Goal: Information Seeking & Learning: Learn about a topic

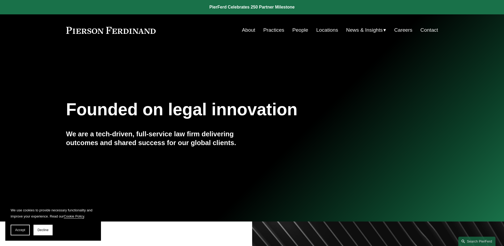
click at [320, 30] on link "Locations" at bounding box center [327, 30] width 22 height 10
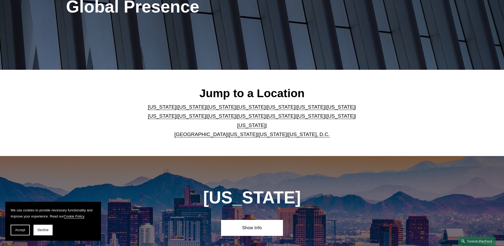
scroll to position [133, 0]
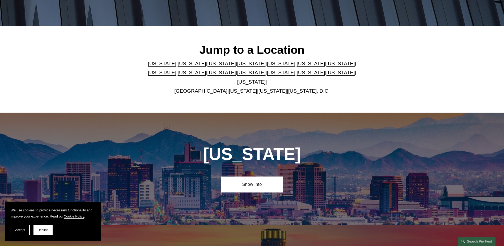
click at [297, 66] on link "[US_STATE]" at bounding box center [311, 64] width 28 height 6
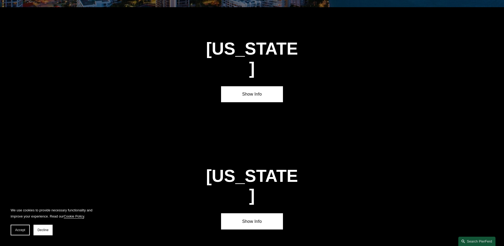
scroll to position [801, 0]
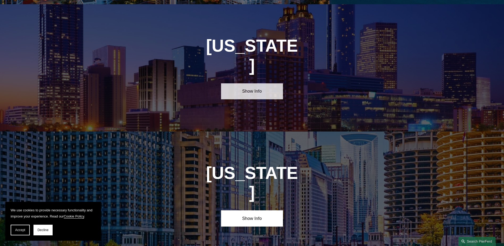
click at [240, 83] on link "Show Info" at bounding box center [252, 91] width 62 height 16
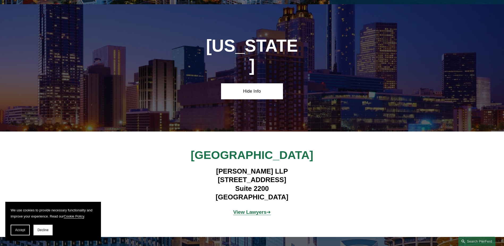
click at [248, 207] on p "View Lawyers ➔" at bounding box center [252, 211] width 155 height 9
click at [248, 209] on strong "View Lawyers" at bounding box center [249, 212] width 33 height 6
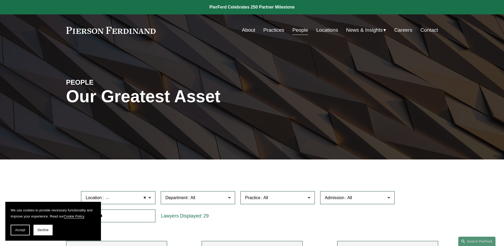
click at [318, 28] on link "Locations" at bounding box center [327, 30] width 22 height 10
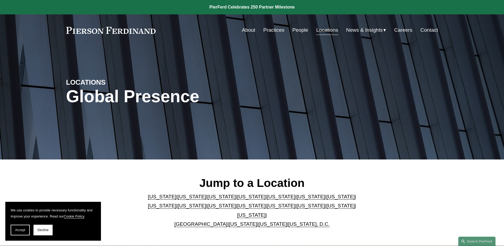
click at [299, 29] on link "People" at bounding box center [300, 30] width 16 height 10
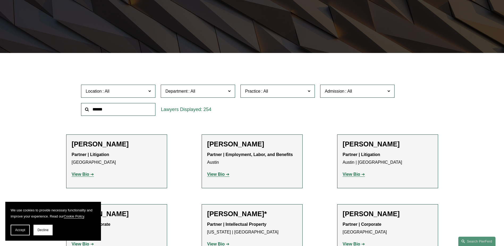
drag, startPoint x: 62, startPoint y: 63, endPoint x: 67, endPoint y: 68, distance: 7.0
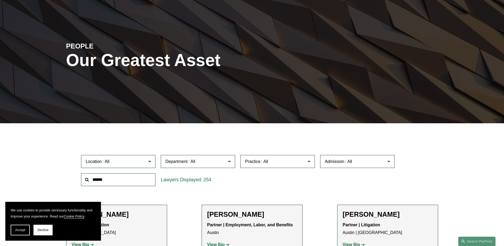
scroll to position [106, 0]
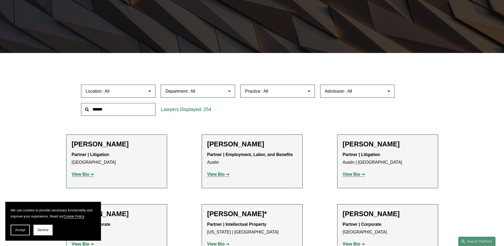
click at [289, 89] on span "Practice" at bounding box center [275, 90] width 61 height 7
click at [0, 0] on link "Construction and Design Professional" at bounding box center [0, 0] width 0 height 0
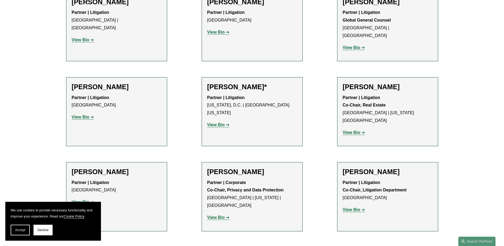
scroll to position [346, 0]
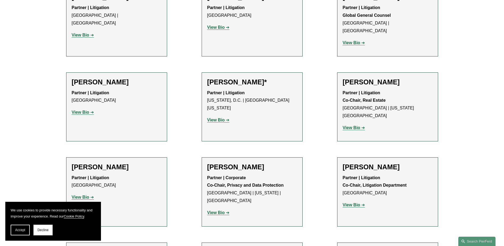
click at [362, 125] on link "View Bio" at bounding box center [354, 127] width 22 height 5
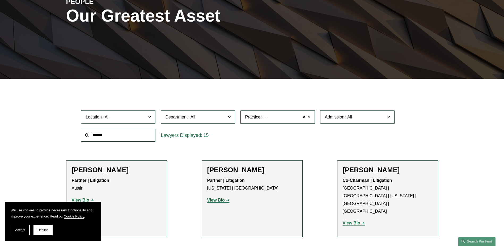
scroll to position [160, 0]
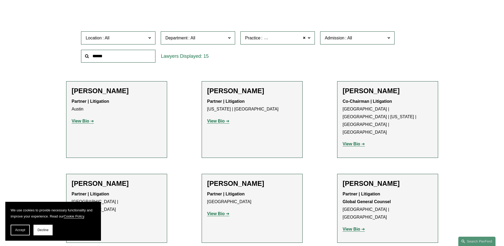
click at [360, 140] on p "View Bio" at bounding box center [388, 144] width 90 height 8
click at [358, 141] on strong "View Bio" at bounding box center [352, 143] width 18 height 5
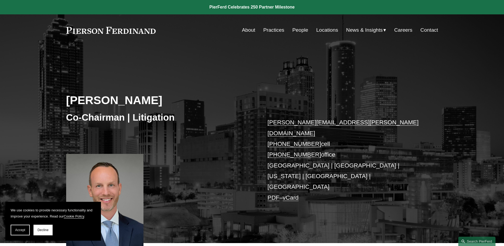
click at [97, 26] on div "About Practices People Locations News & Insights News" at bounding box center [252, 30] width 372 height 10
click at [99, 30] on link at bounding box center [111, 30] width 90 height 7
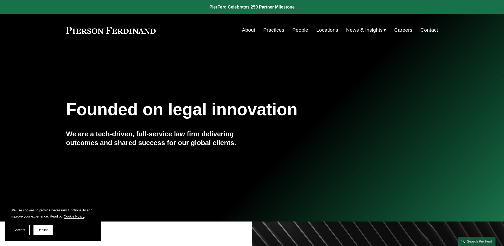
click at [296, 30] on link "People" at bounding box center [300, 30] width 16 height 10
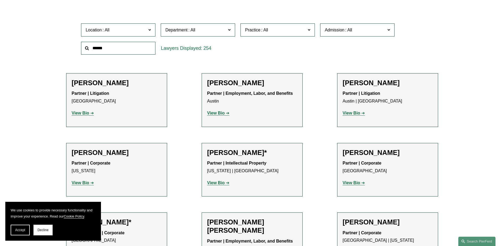
scroll to position [186, 0]
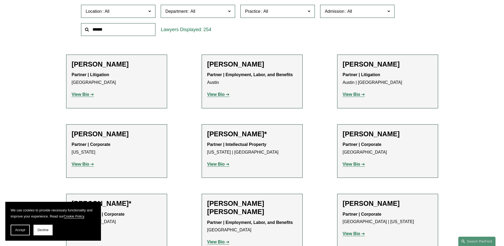
click at [86, 97] on strong "View Bio" at bounding box center [81, 94] width 18 height 5
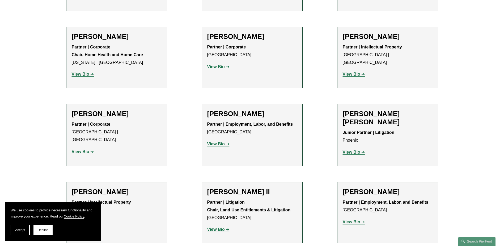
scroll to position [452, 0]
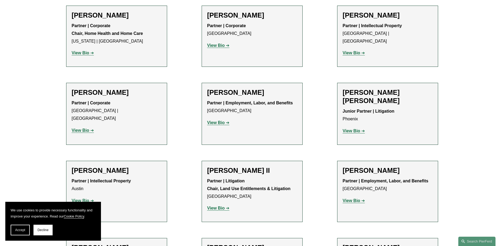
click at [91, 128] on link "View Bio" at bounding box center [83, 130] width 22 height 5
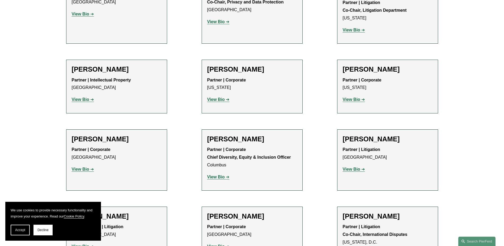
scroll to position [718, 0]
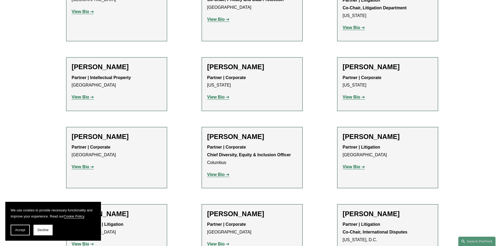
click at [222, 172] on strong "View Bio" at bounding box center [216, 174] width 18 height 5
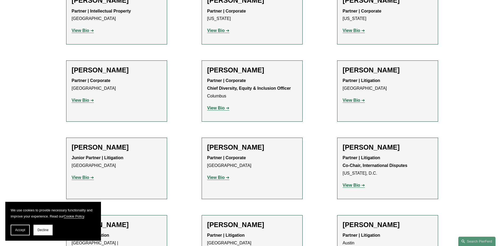
scroll to position [904, 0]
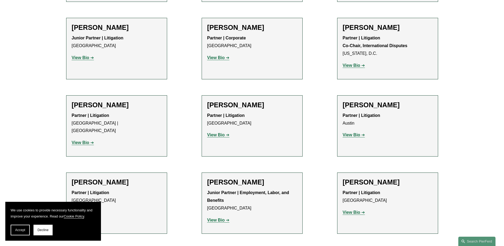
click at [86, 210] on strong "View Bio" at bounding box center [81, 212] width 18 height 5
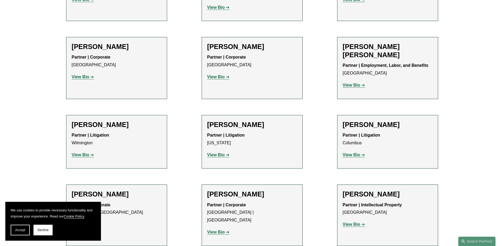
scroll to position [1117, 0]
drag, startPoint x: 220, startPoint y: 118, endPoint x: 219, endPoint y: 124, distance: 5.3
click at [220, 131] on div "Partner | Litigation New York View Bio Location: New York; Department: Litigati…" at bounding box center [252, 144] width 90 height 27
click at [219, 152] on strong "View Bio" at bounding box center [216, 154] width 18 height 5
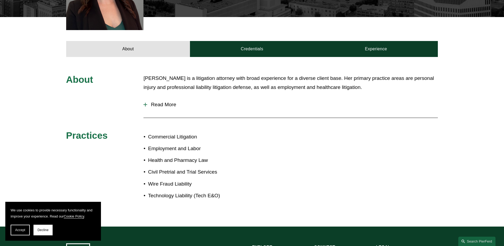
scroll to position [160, 0]
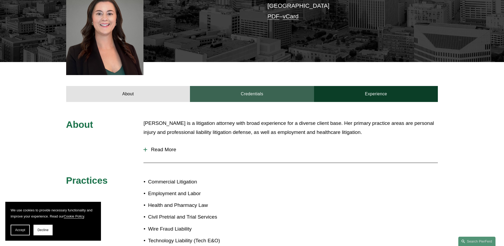
click at [262, 90] on link "Credentials" at bounding box center [252, 94] width 124 height 16
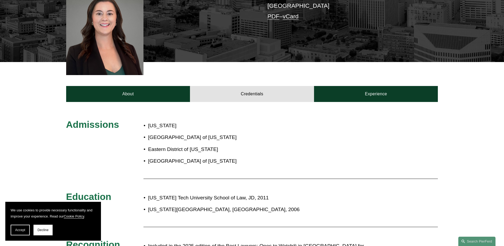
scroll to position [213, 0]
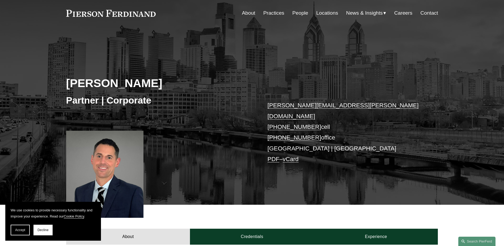
scroll to position [27, 0]
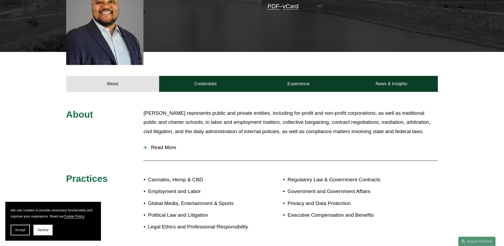
scroll to position [186, 0]
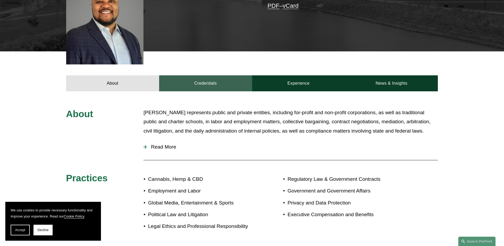
click at [222, 75] on link "Credentials" at bounding box center [205, 83] width 93 height 16
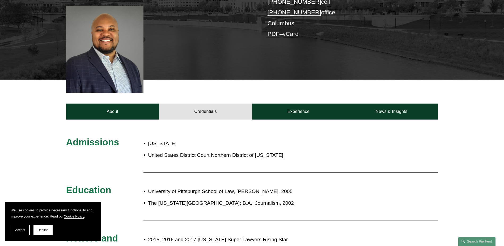
scroll to position [53, 0]
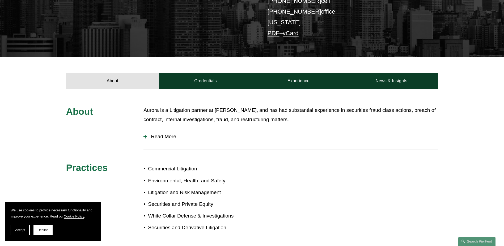
scroll to position [80, 0]
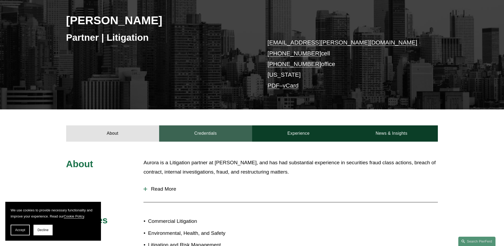
click at [229, 133] on link "Credentials" at bounding box center [205, 133] width 93 height 16
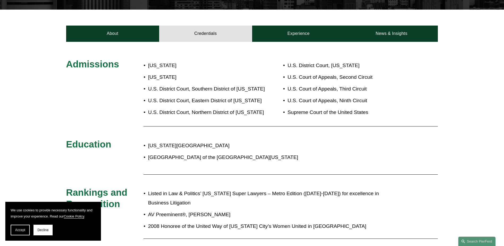
scroll to position [186, 0]
